Goal: Task Accomplishment & Management: Use online tool/utility

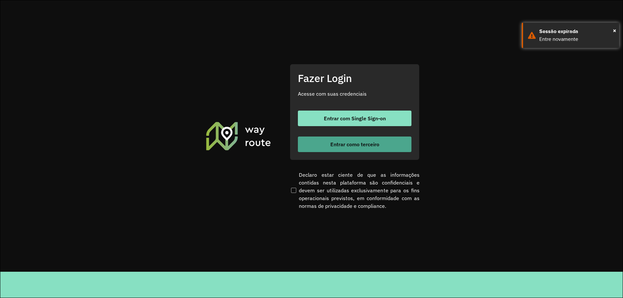
drag, startPoint x: 0, startPoint y: 0, endPoint x: 360, endPoint y: 143, distance: 387.6
click at [360, 143] on span "Entrar como terceiro" at bounding box center [355, 144] width 49 height 5
click at [361, 139] on button "Entrar como terceiro" at bounding box center [355, 145] width 114 height 16
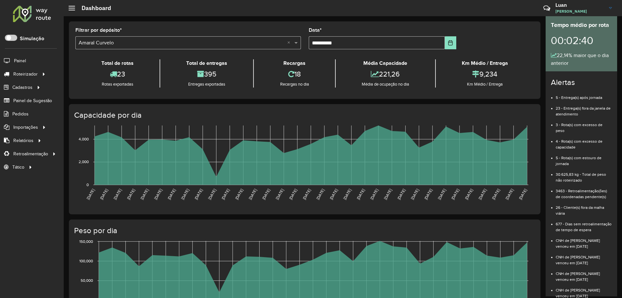
click at [316, 84] on div "Recargas no dia" at bounding box center [294, 84] width 78 height 6
